Goal: Share content

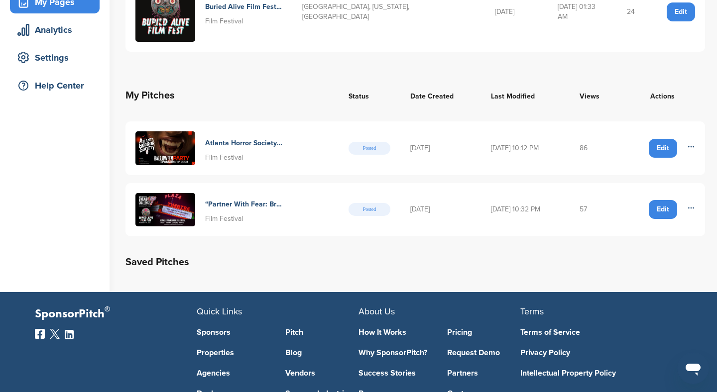
click at [244, 199] on h4 "“Partner With Fear: Brand Opportunities At The Buried Alive Film Festival”" at bounding box center [243, 204] width 77 height 11
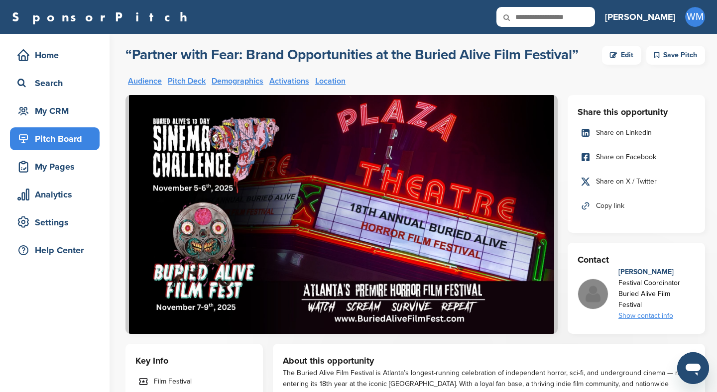
click at [608, 205] on span "Copy link" at bounding box center [610, 206] width 28 height 11
